Goal: Task Accomplishment & Management: Complete application form

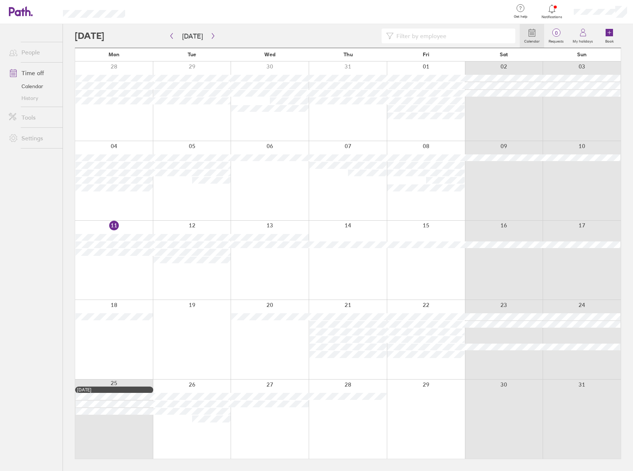
click at [186, 207] on div at bounding box center [192, 180] width 78 height 79
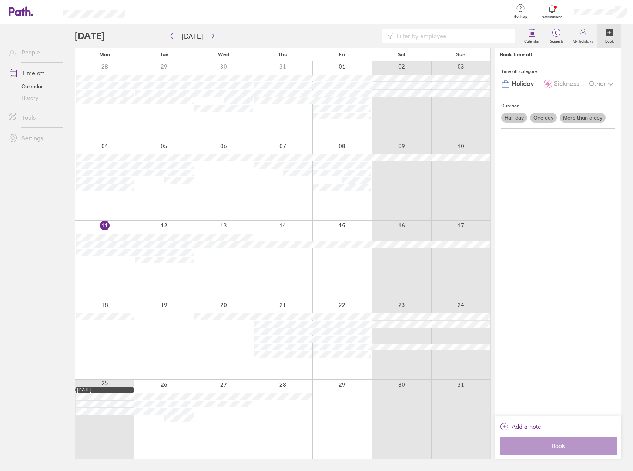
click at [91, 262] on div at bounding box center [104, 260] width 59 height 79
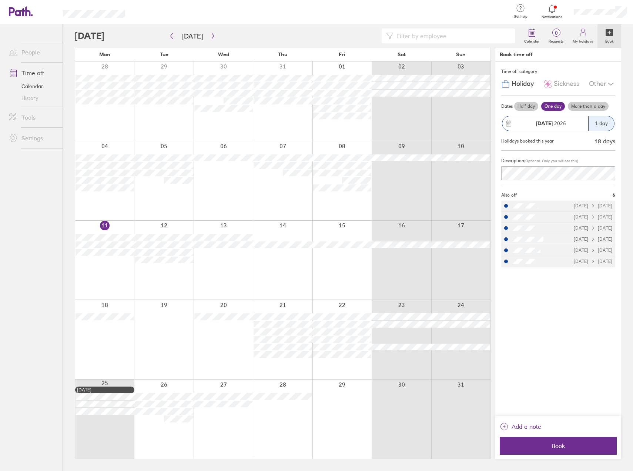
click at [106, 224] on div at bounding box center [104, 260] width 59 height 79
click at [297, 34] on div at bounding box center [297, 35] width 445 height 15
click at [151, 280] on div at bounding box center [163, 260] width 59 height 79
click at [168, 269] on div at bounding box center [163, 260] width 59 height 79
click at [167, 228] on div at bounding box center [163, 260] width 59 height 79
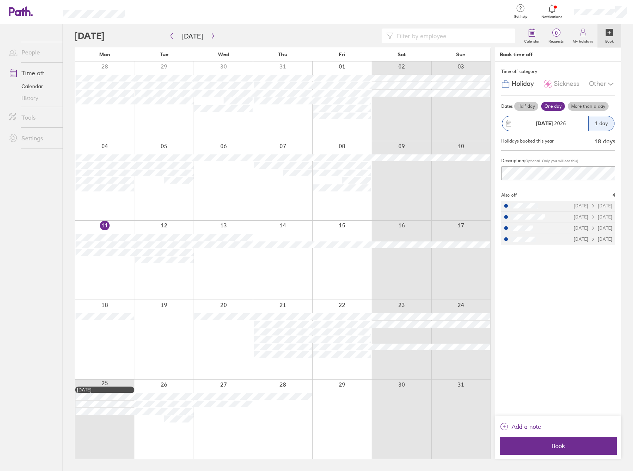
click at [112, 285] on div at bounding box center [104, 260] width 59 height 79
click at [163, 281] on div at bounding box center [163, 260] width 59 height 79
